Goal: Manage account settings

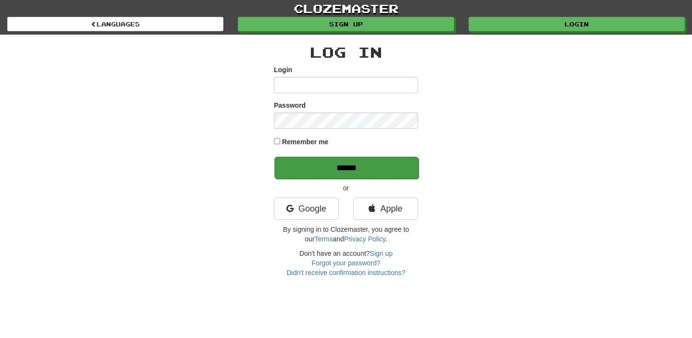
type input "**********"
click at [328, 172] on input "******" at bounding box center [346, 168] width 144 height 22
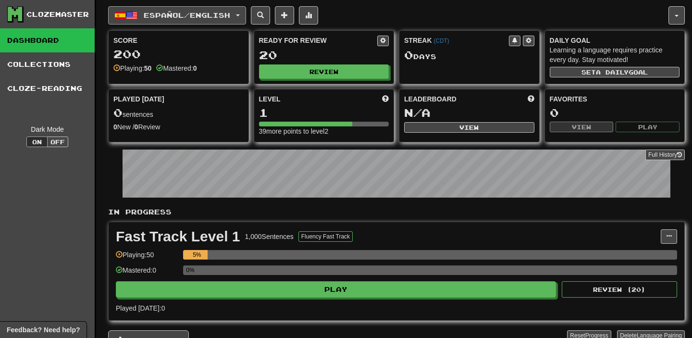
click at [245, 16] on button "Español / English" at bounding box center [177, 15] width 138 height 18
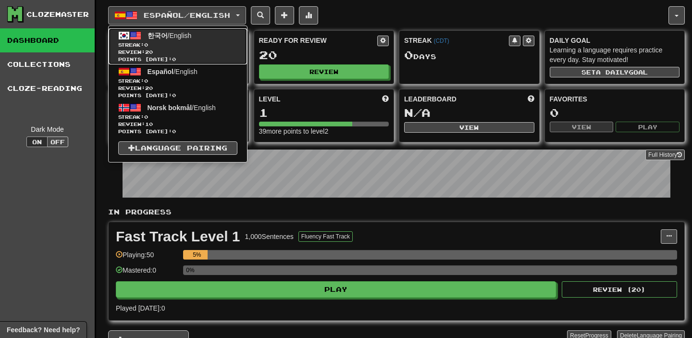
click at [192, 34] on span "한국어 / English" at bounding box center [169, 36] width 44 height 8
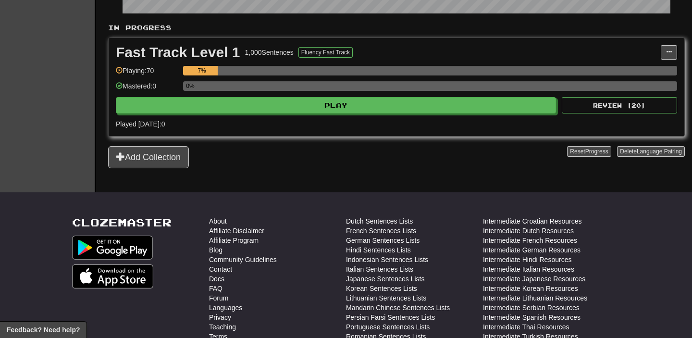
scroll to position [172, 0]
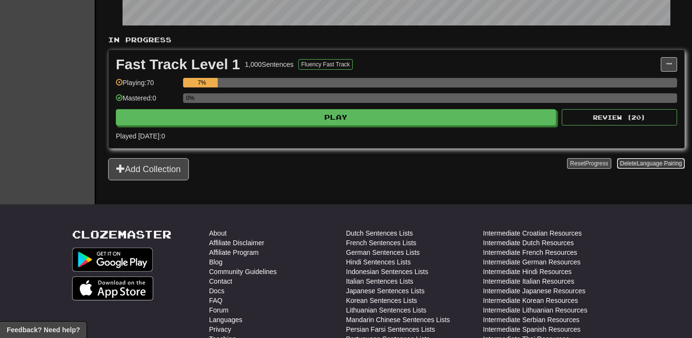
click at [638, 163] on span "Language Pairing" at bounding box center [659, 163] width 45 height 7
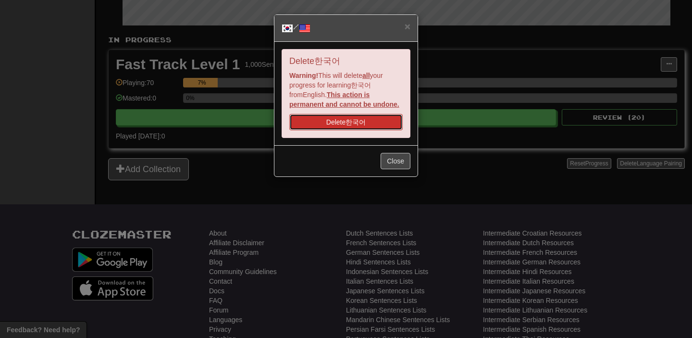
click at [366, 115] on button "Delete 한국어" at bounding box center [345, 122] width 113 height 16
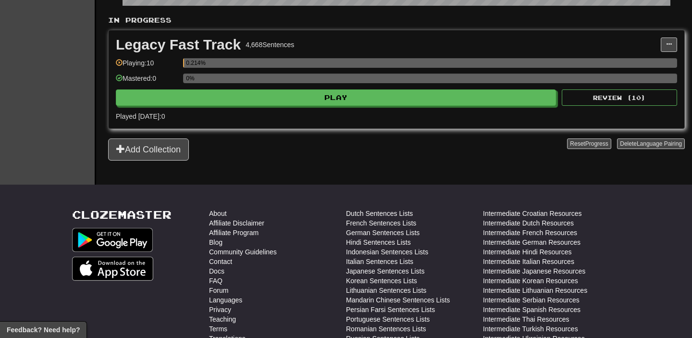
scroll to position [250, 0]
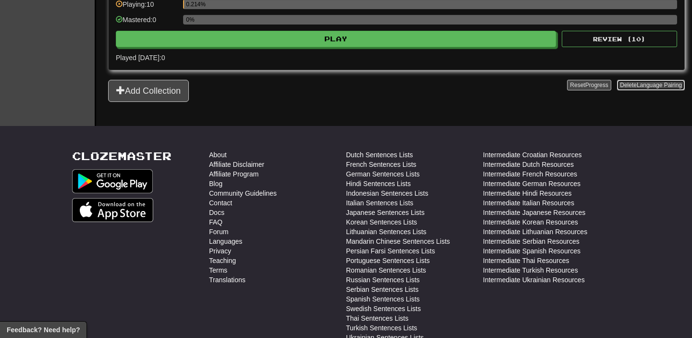
click at [657, 88] on span "Language Pairing" at bounding box center [659, 85] width 45 height 7
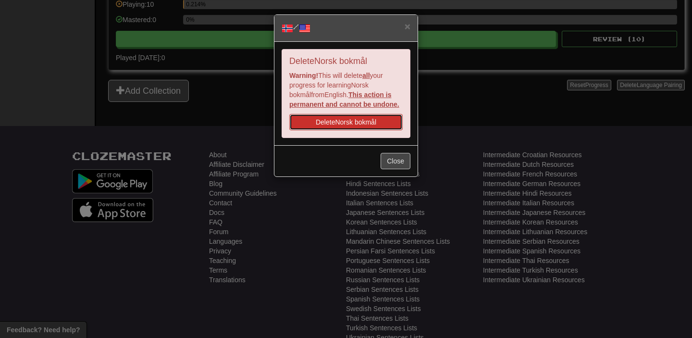
click at [360, 124] on button "Delete Norsk bokmål" at bounding box center [345, 122] width 113 height 16
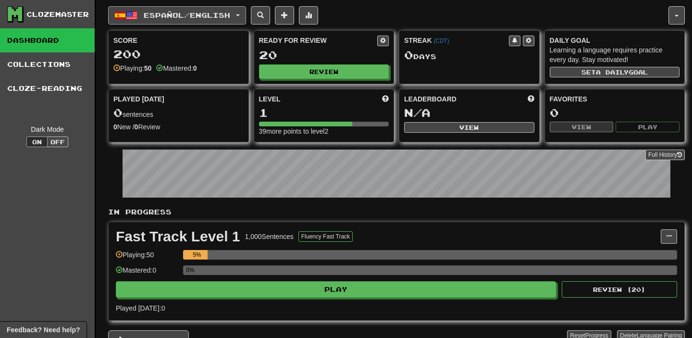
click at [240, 14] on span "button" at bounding box center [238, 15] width 4 height 2
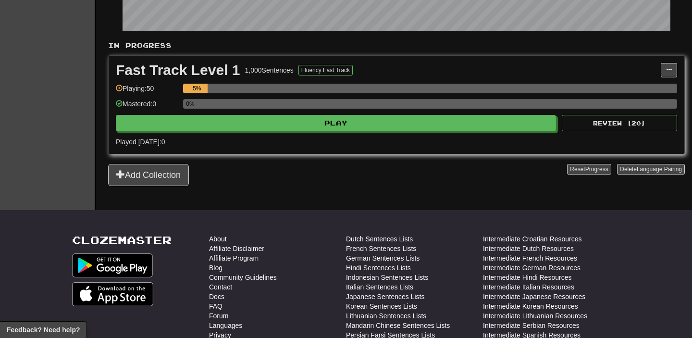
scroll to position [205, 0]
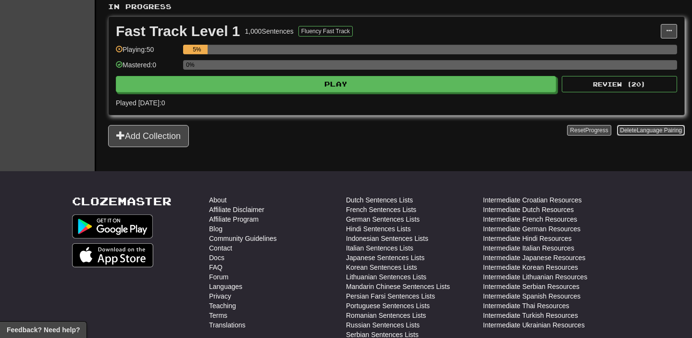
click at [635, 129] on button "Delete Language Pairing" at bounding box center [651, 130] width 68 height 11
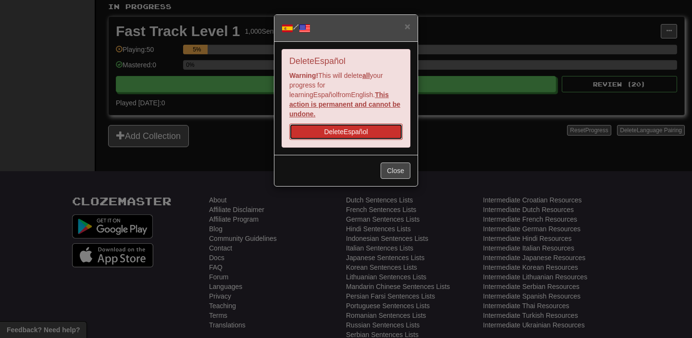
click at [339, 125] on button "Delete Español" at bounding box center [345, 131] width 113 height 16
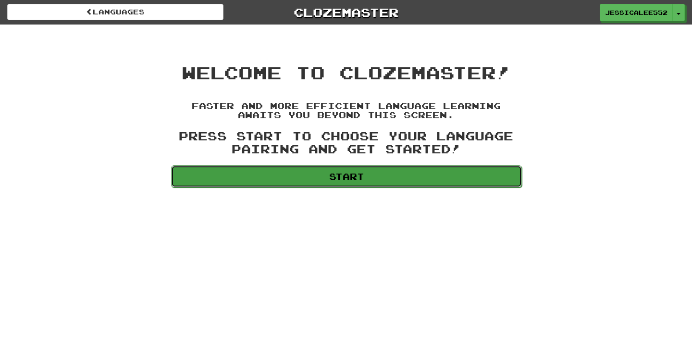
click at [299, 178] on link "Start" at bounding box center [346, 176] width 351 height 22
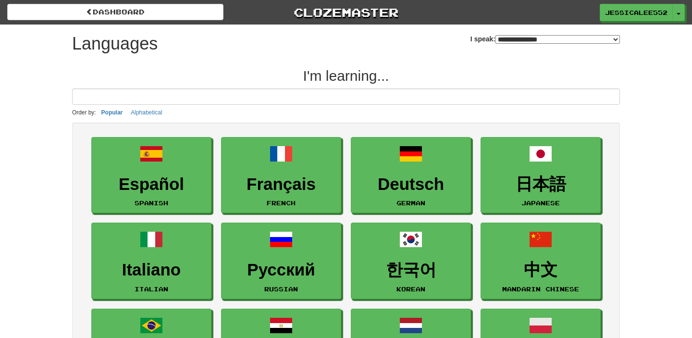
select select "*******"
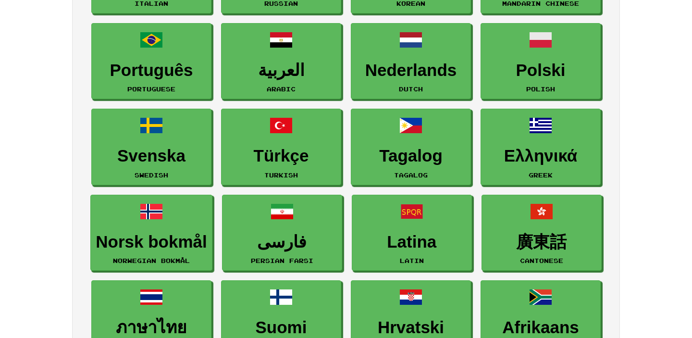
scroll to position [300, 0]
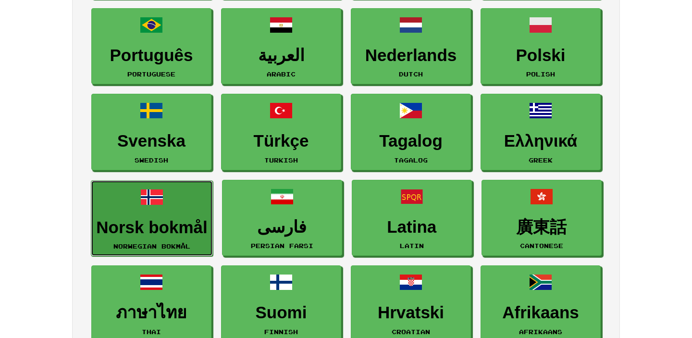
click at [127, 210] on link "Norsk bokmål Norwegian Bokmål" at bounding box center [152, 218] width 122 height 76
